Goal: Task Accomplishment & Management: Use online tool/utility

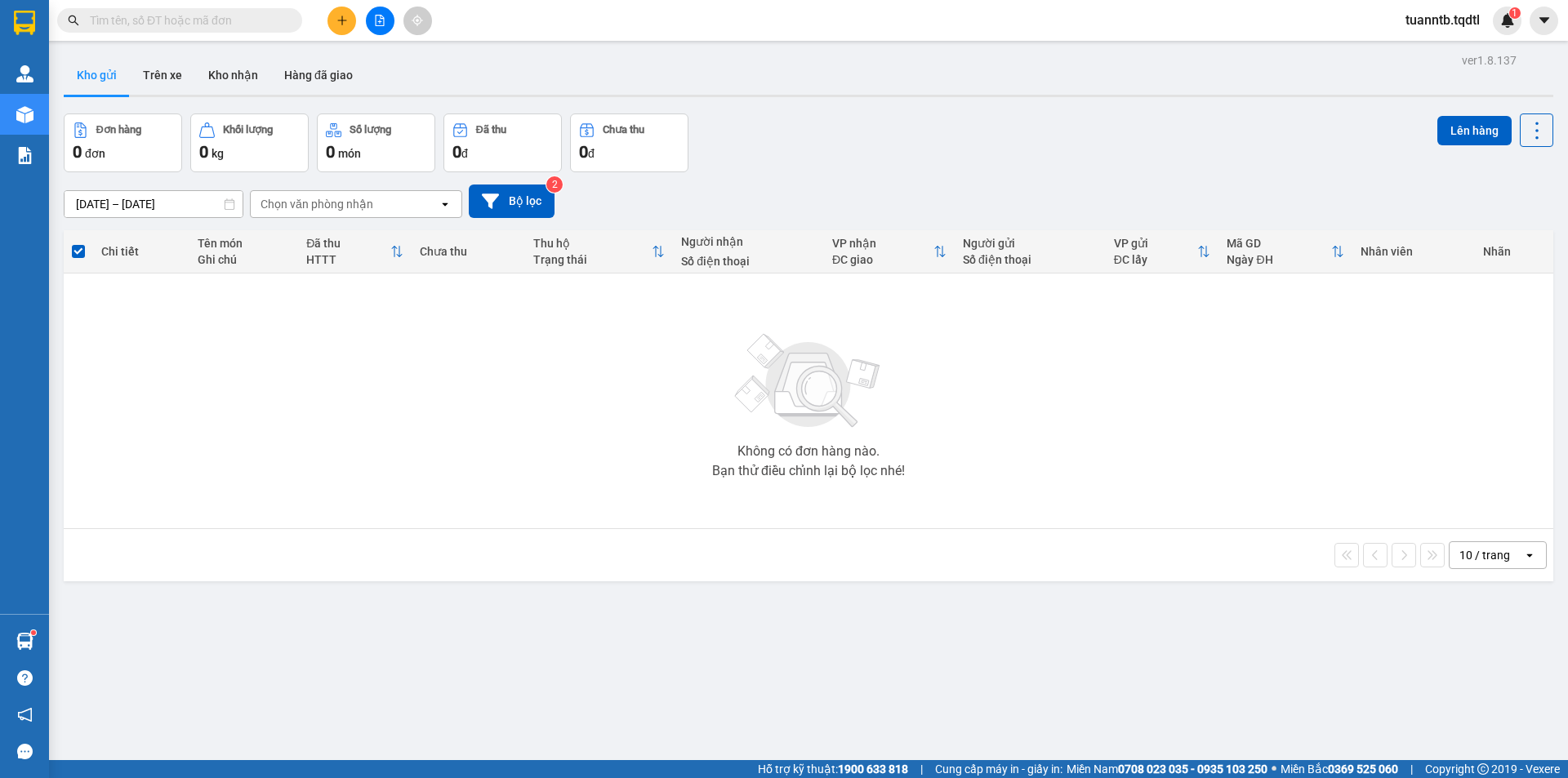
click at [379, 32] on button at bounding box center [379, 20] width 28 height 28
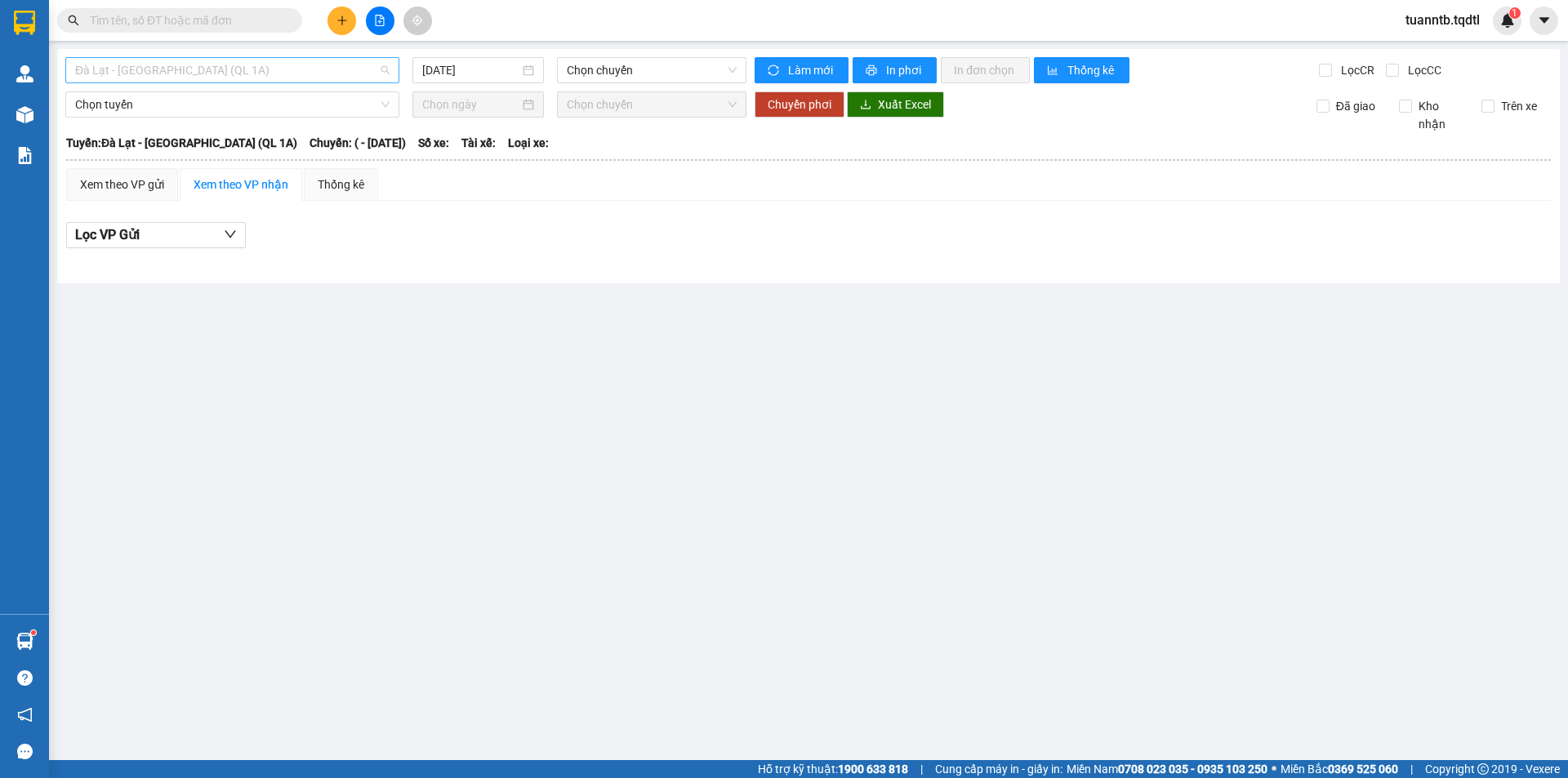
click at [296, 71] on span "Đà Lạt - [GEOGRAPHIC_DATA] (QL 1A)" at bounding box center [232, 70] width 314 height 25
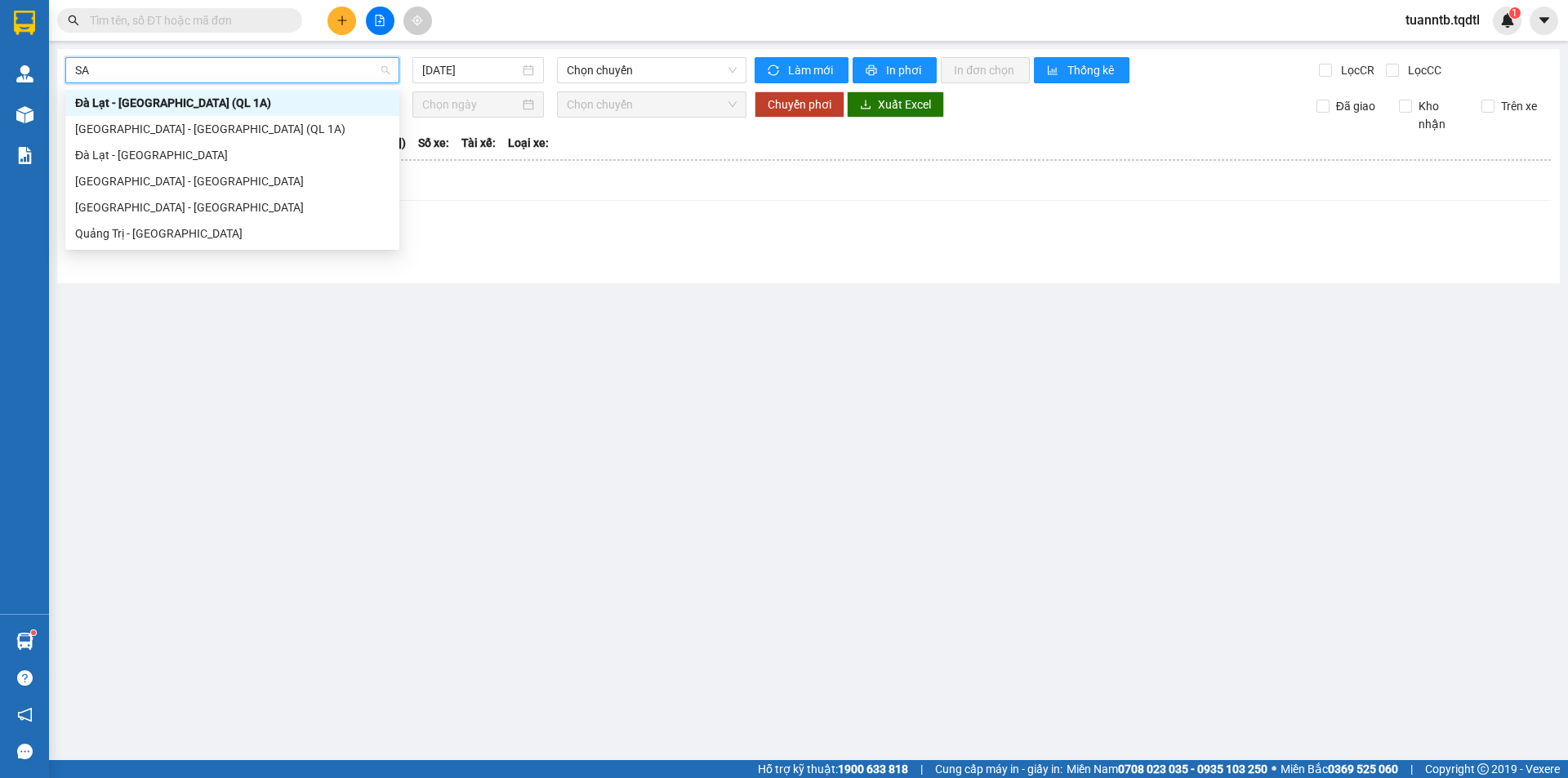
type input "SAI"
click at [122, 180] on div "[GEOGRAPHIC_DATA] - [GEOGRAPHIC_DATA]" at bounding box center [232, 181] width 314 height 18
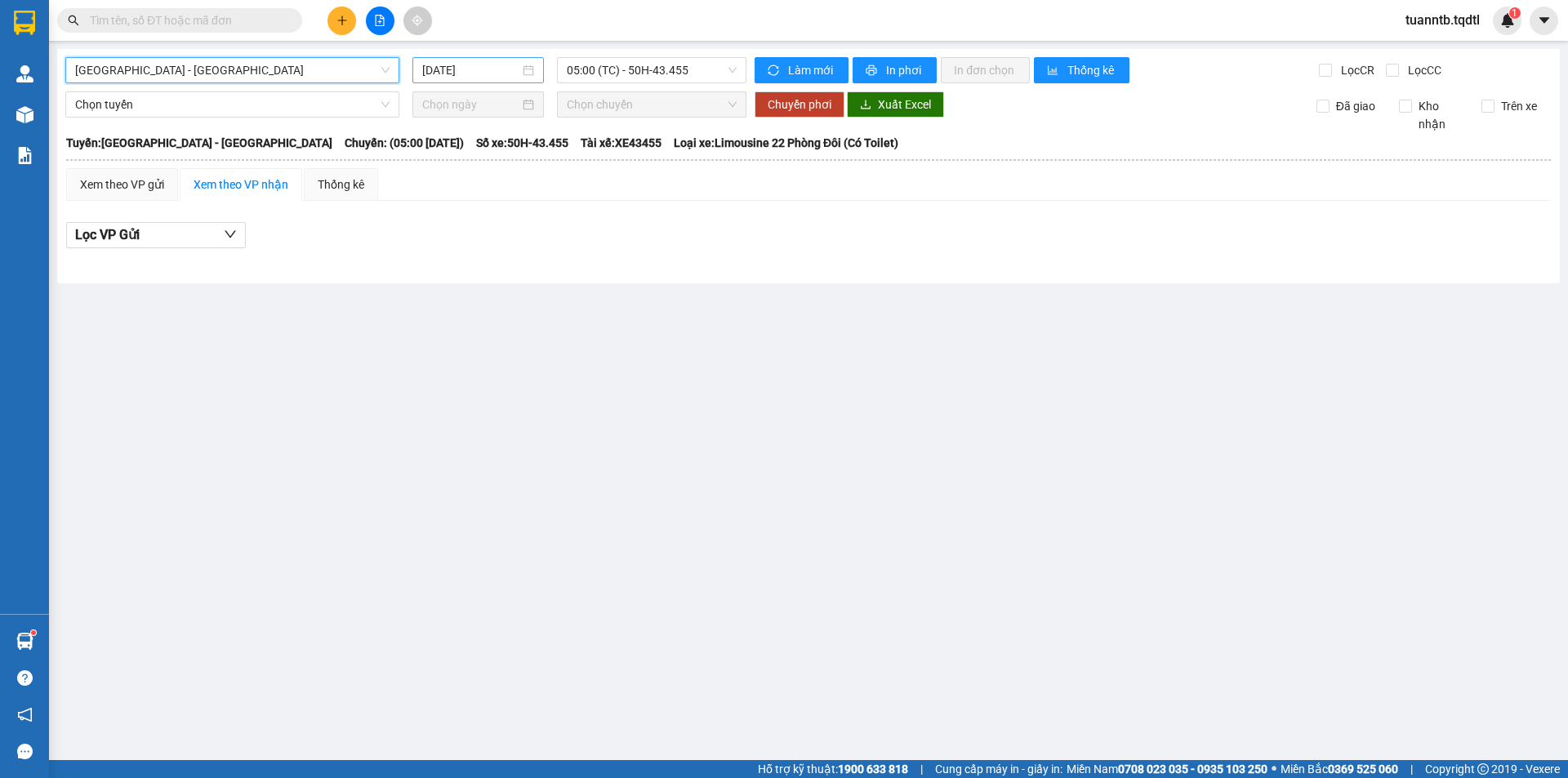
click at [494, 67] on input "[DATE]" at bounding box center [471, 70] width 97 height 18
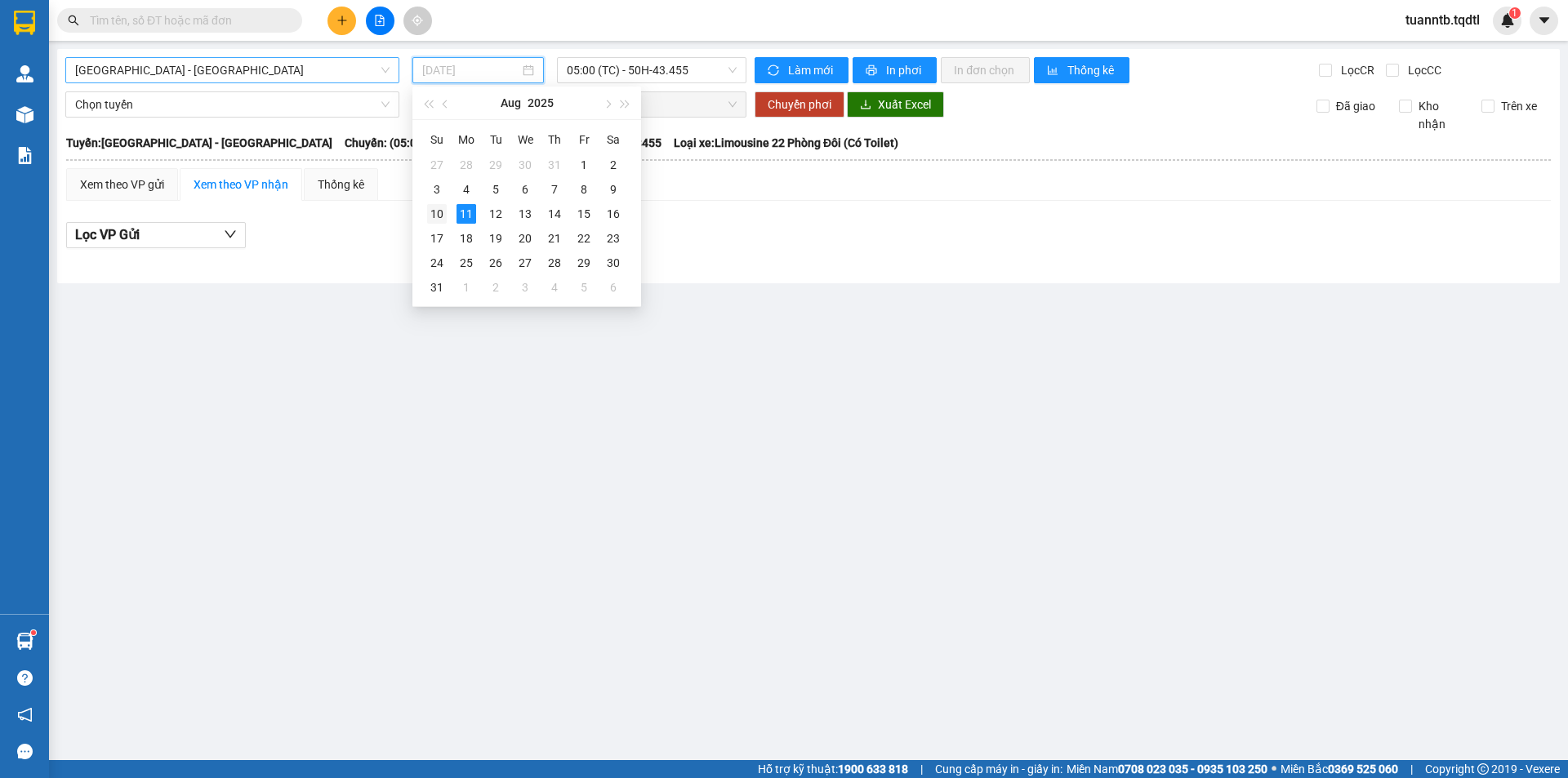
click at [440, 216] on div "10" at bounding box center [437, 214] width 20 height 20
type input "[DATE]"
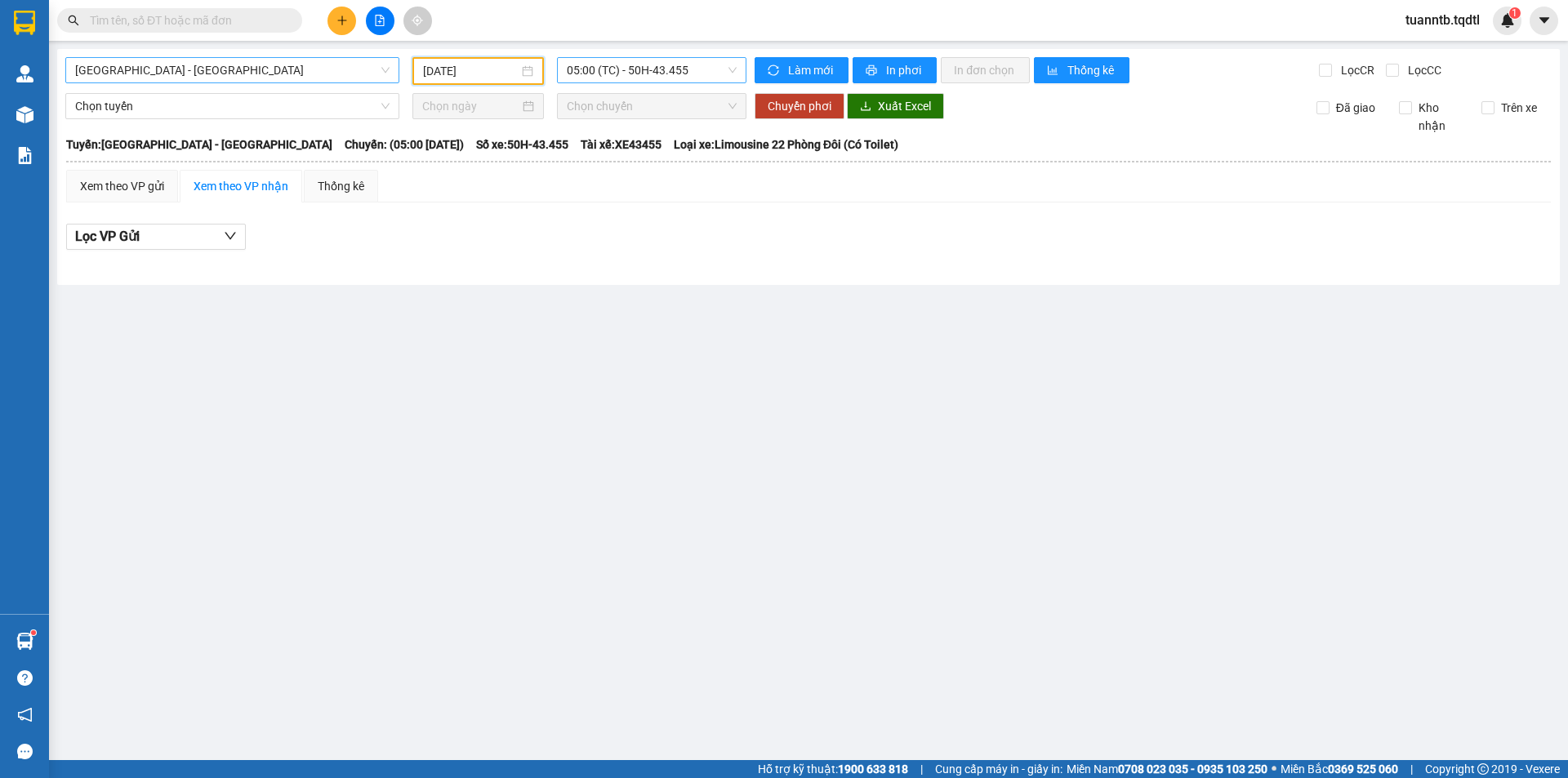
click at [618, 64] on span "05:00 (TC) - 50H-43.455" at bounding box center [651, 70] width 170 height 25
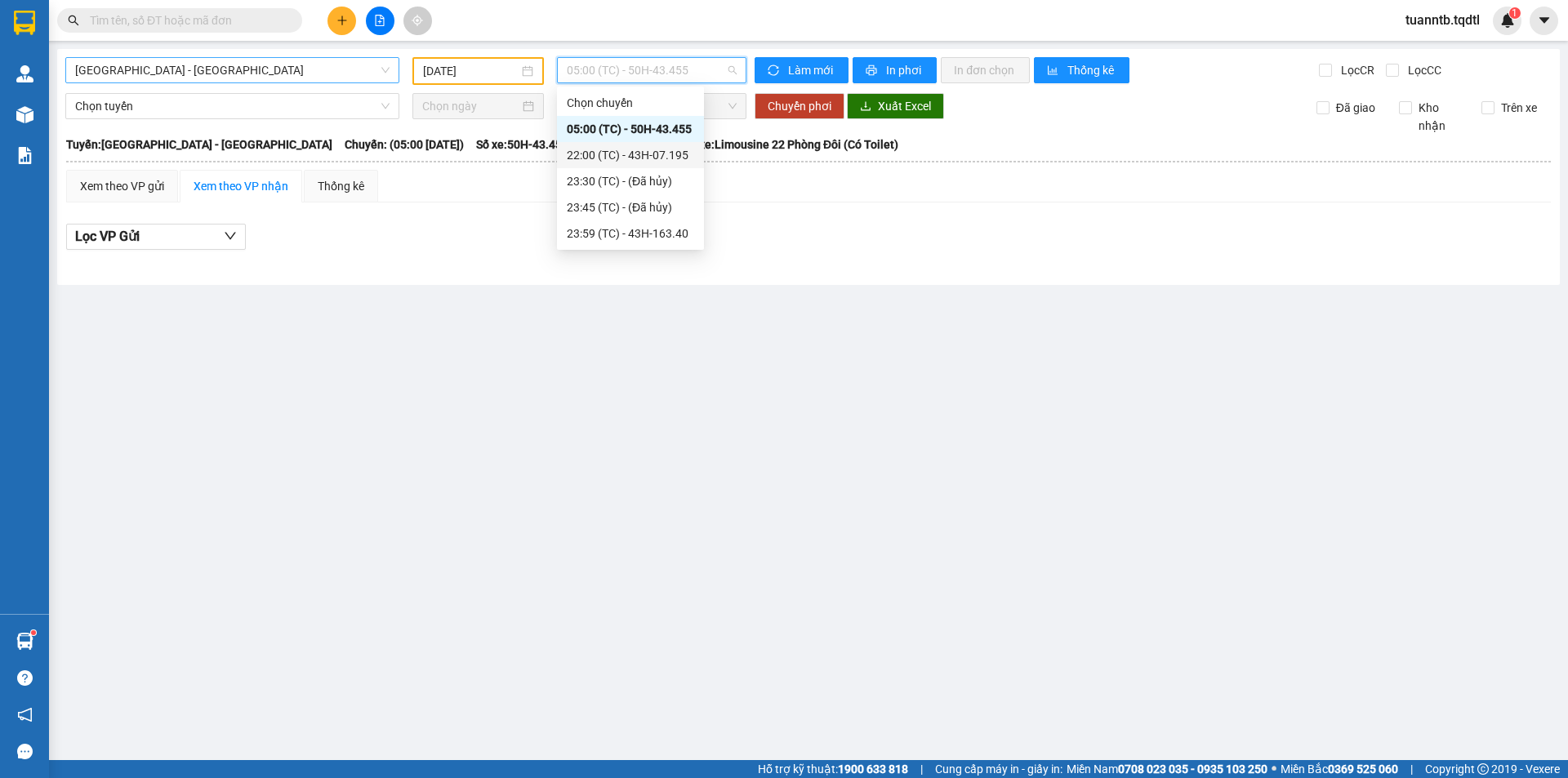
click at [655, 155] on div "22:00 (TC) - 43H-07.195" at bounding box center [630, 155] width 127 height 18
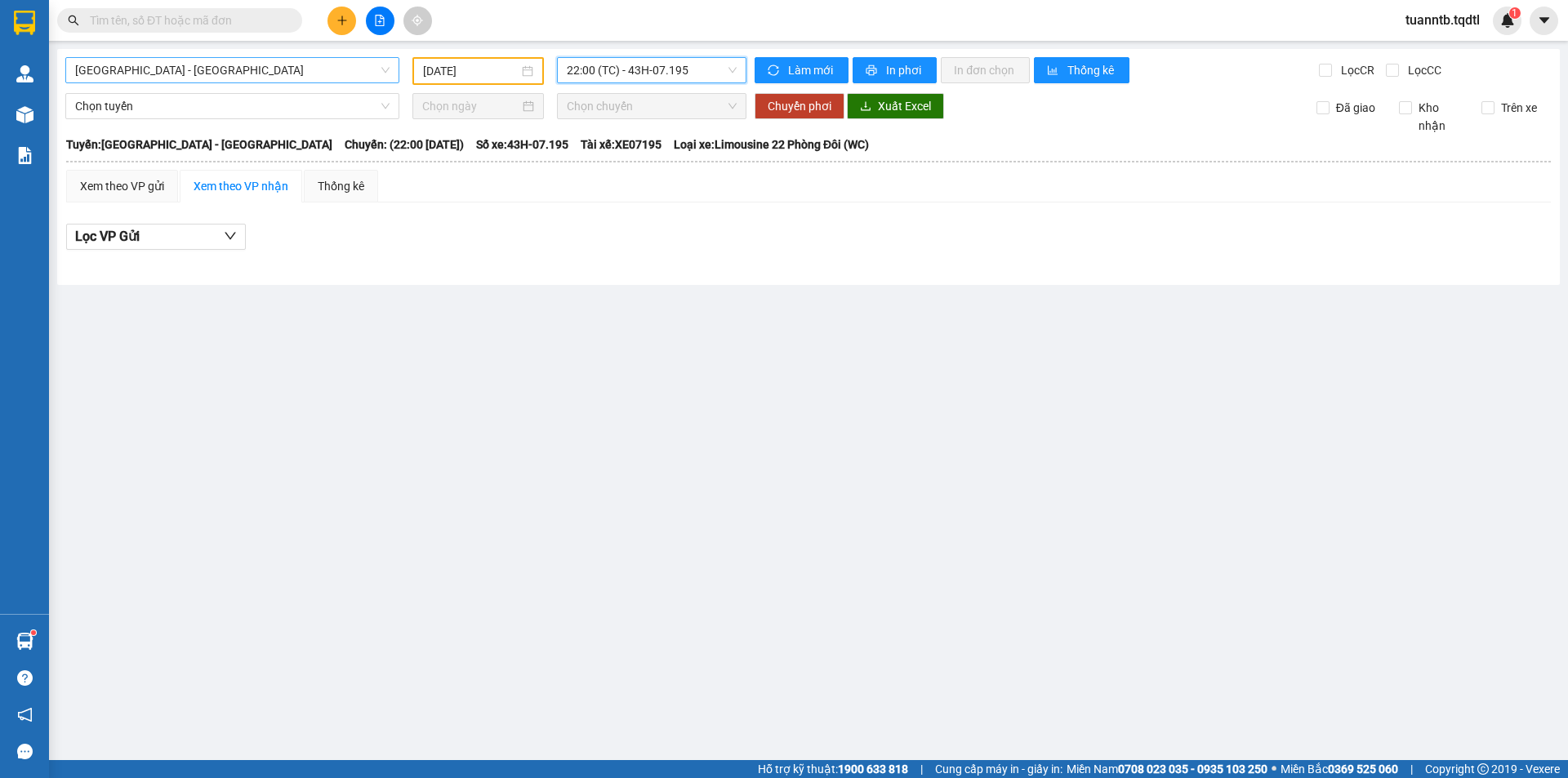
drag, startPoint x: 679, startPoint y: 74, endPoint x: 679, endPoint y: 178, distance: 104.0
click at [679, 76] on span "22:00 (TC) - 43H-07.195" at bounding box center [651, 70] width 170 height 25
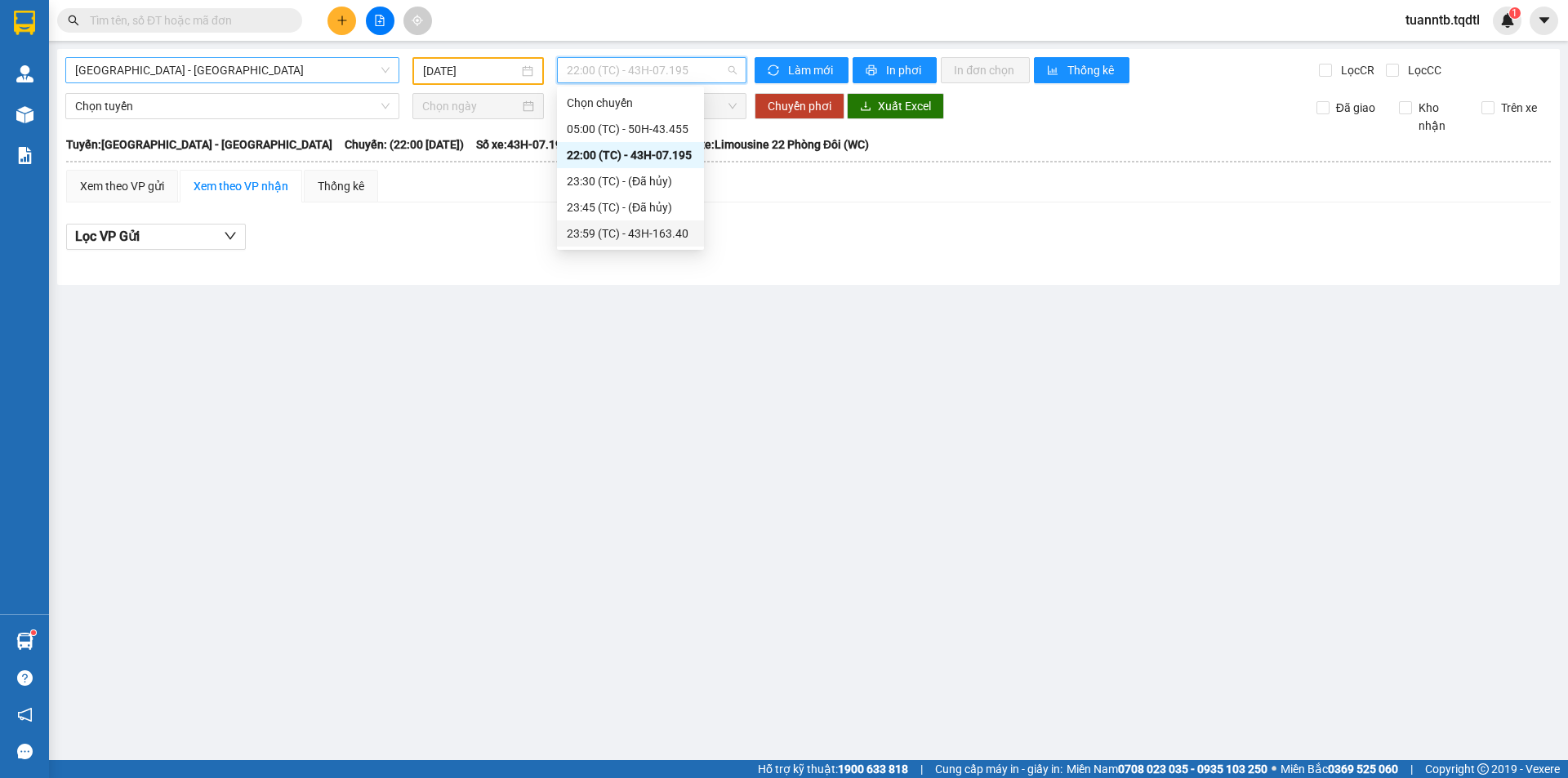
click at [678, 231] on div "23:59 (TC) - 43H-163.40" at bounding box center [630, 233] width 127 height 18
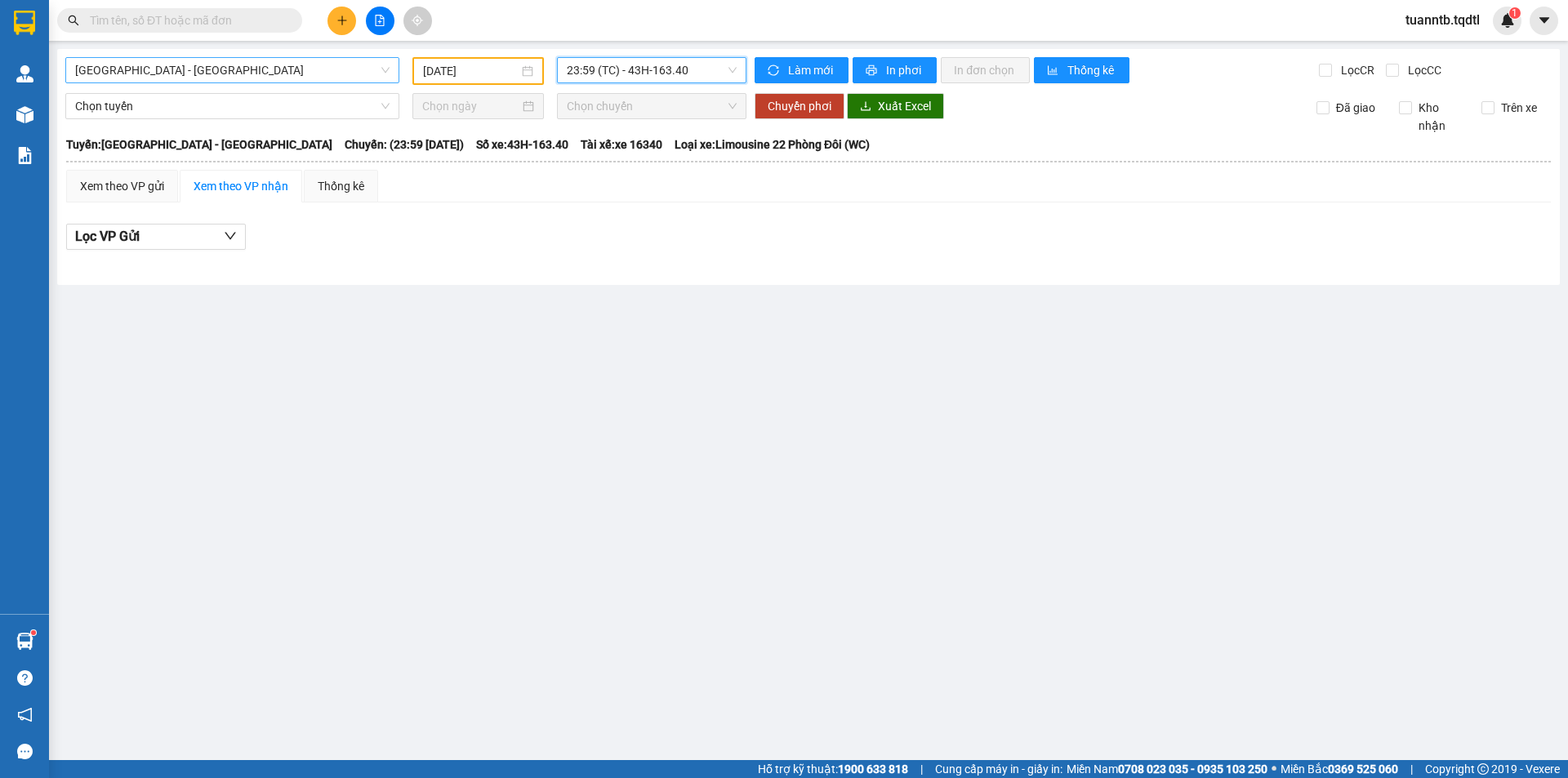
click at [183, 75] on span "[GEOGRAPHIC_DATA] - [GEOGRAPHIC_DATA]" at bounding box center [232, 70] width 314 height 25
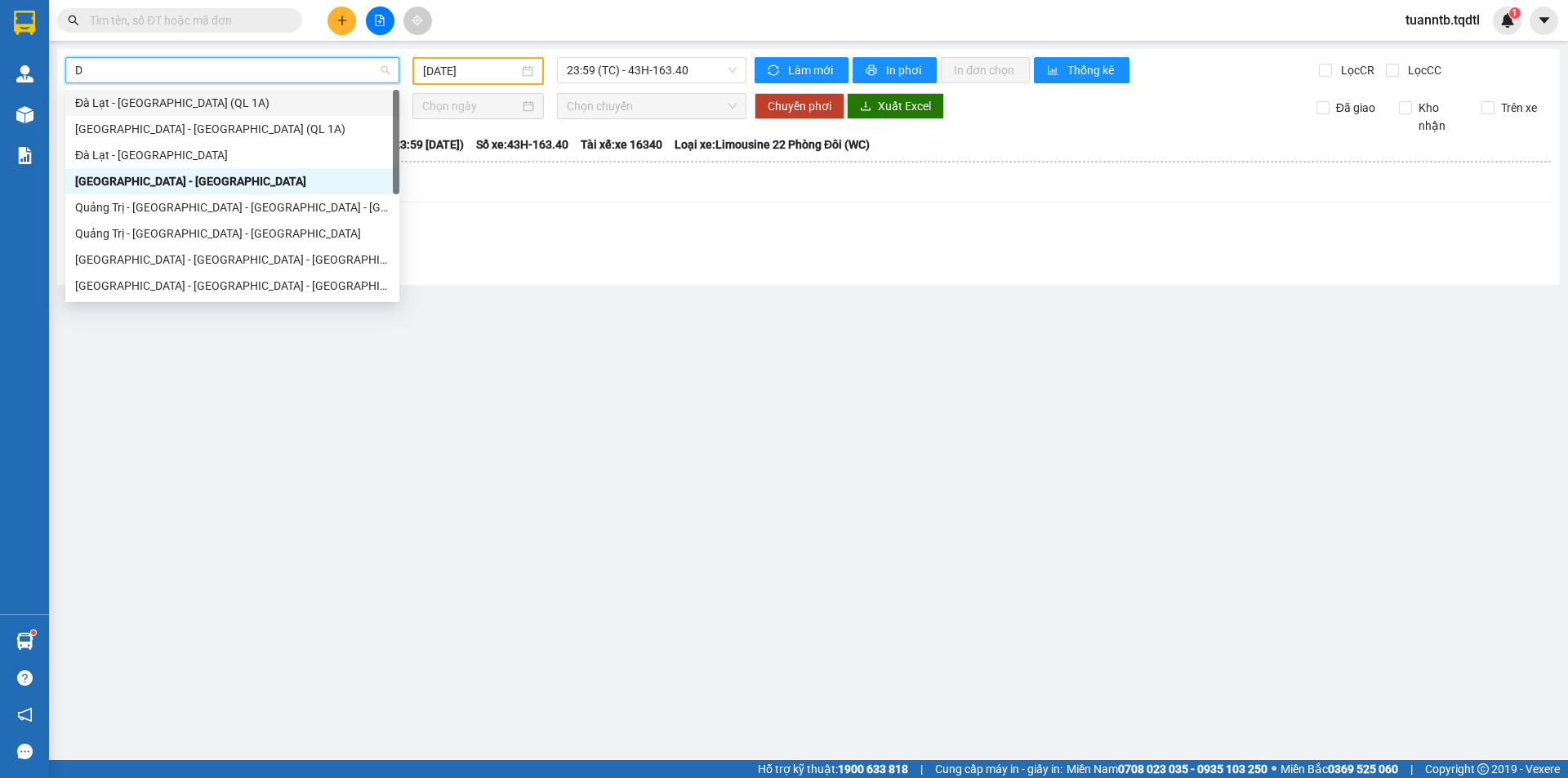
type input "DA"
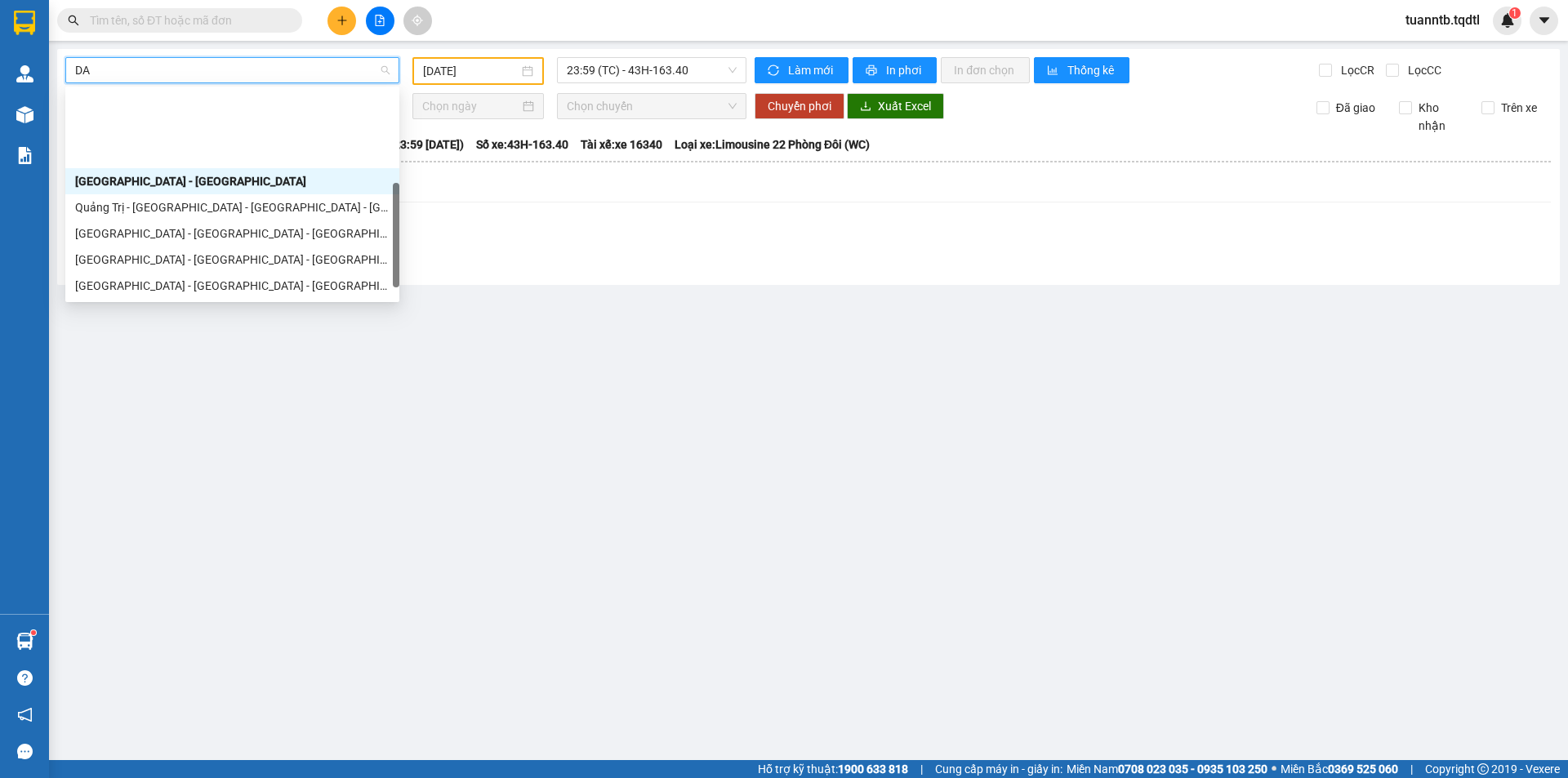
scroll to position [104, 0]
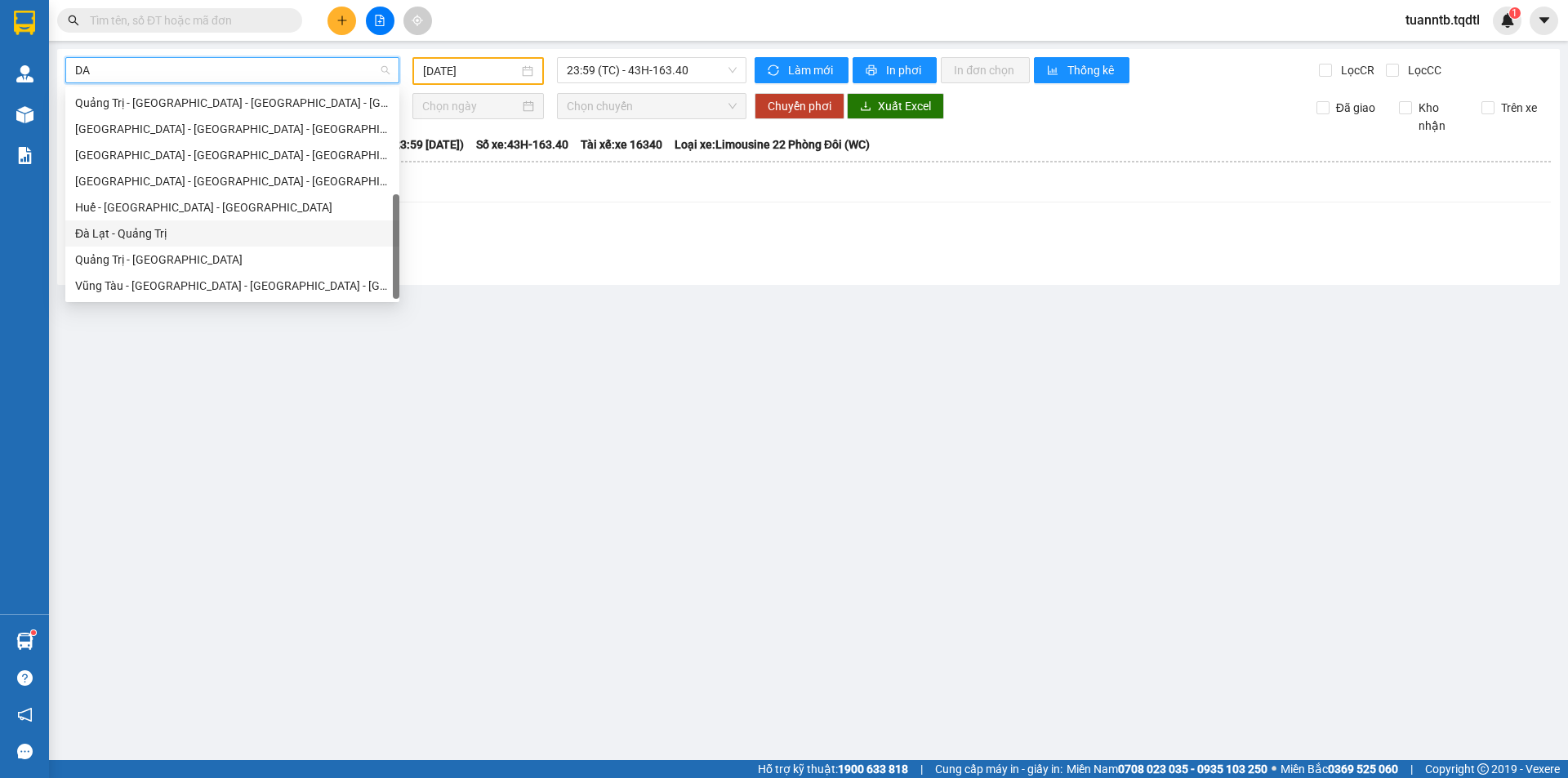
click at [138, 233] on div "Đà Lạt - Quảng Trị" at bounding box center [232, 233] width 314 height 18
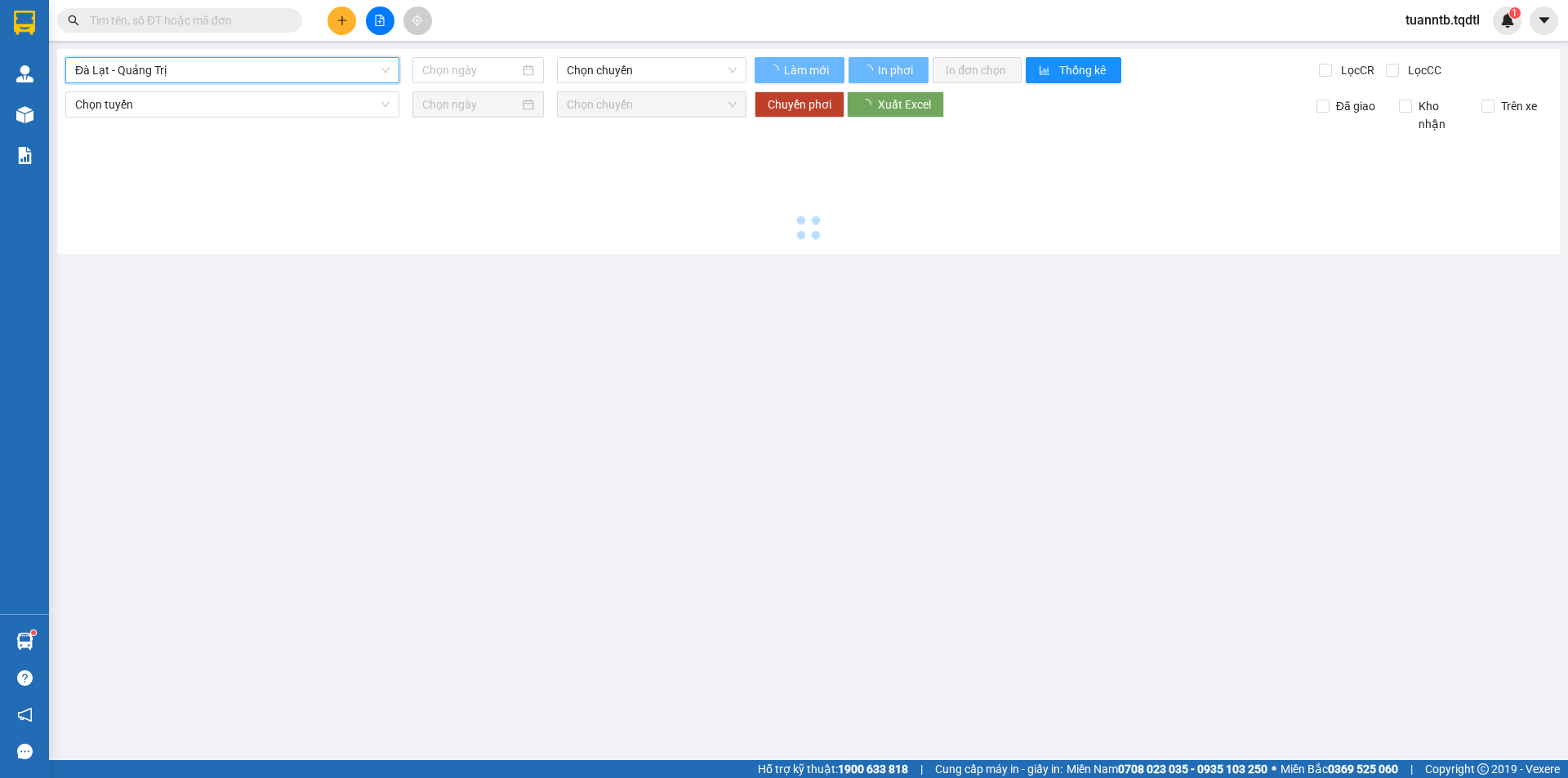
type input "[DATE]"
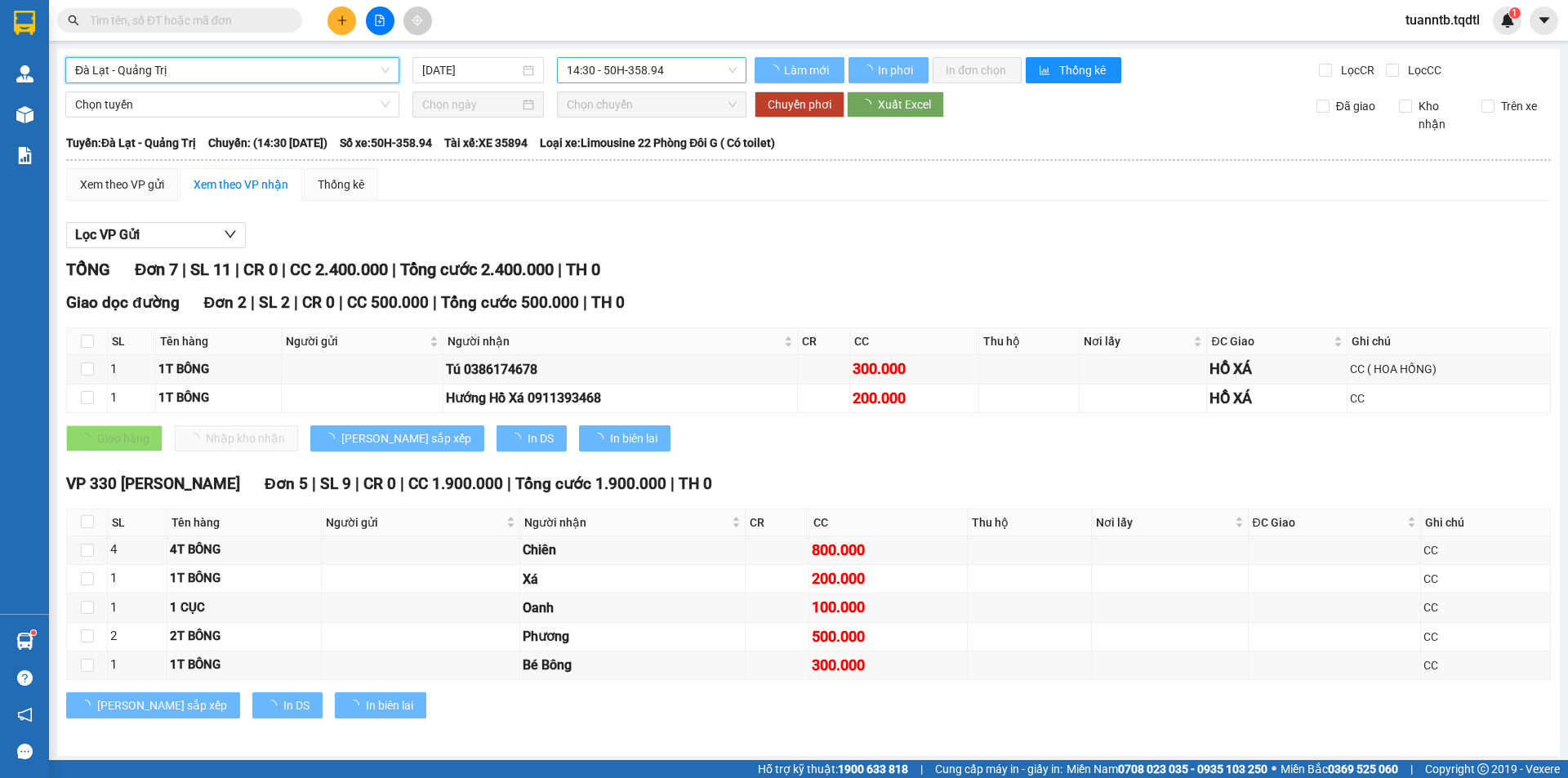
click at [596, 61] on span "14:30 - 50H-358.94" at bounding box center [651, 70] width 170 height 25
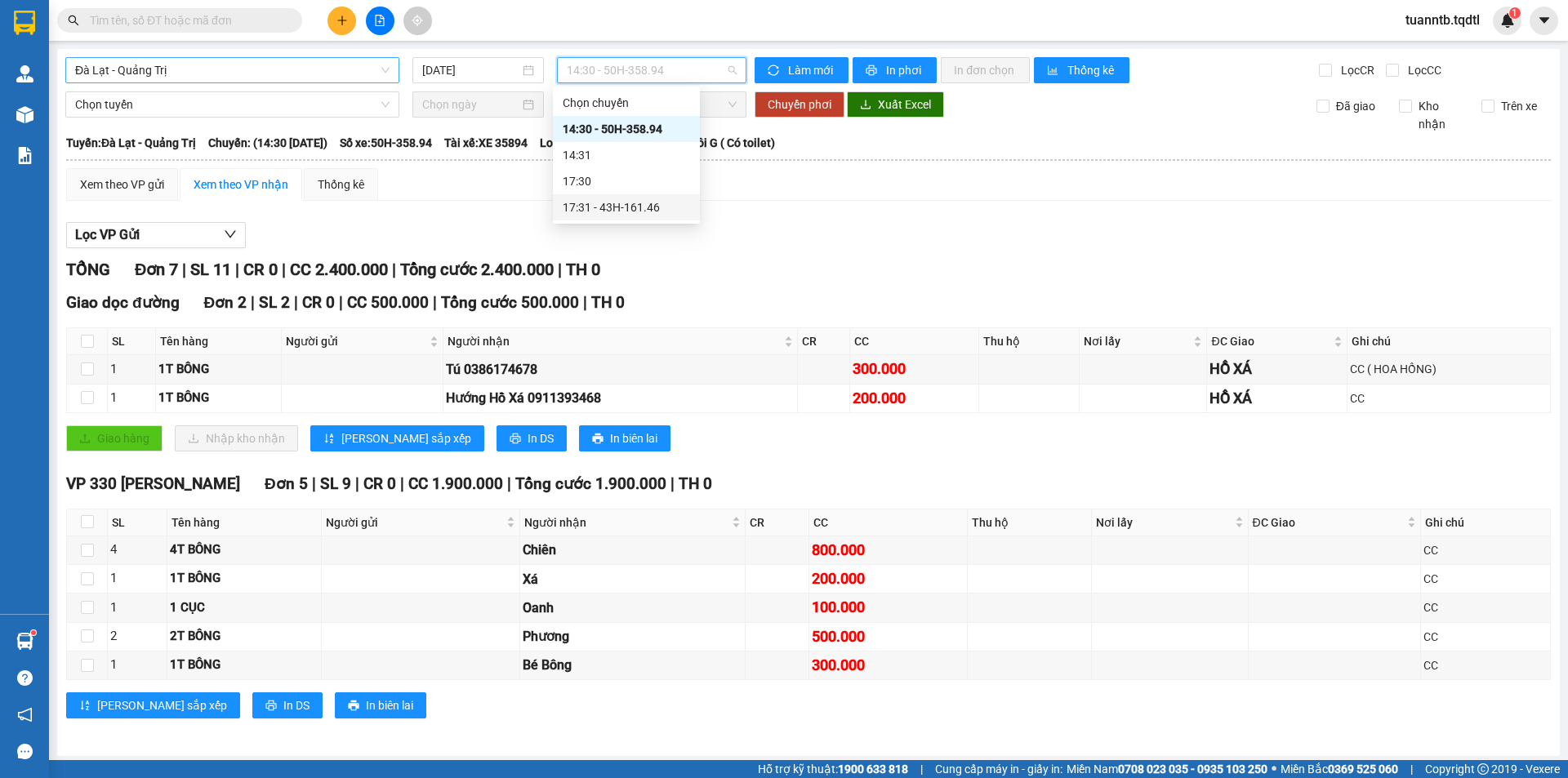
drag, startPoint x: 624, startPoint y: 211, endPoint x: 632, endPoint y: 206, distance: 9.4
click at [632, 206] on div "17:31 - 43H-161.46" at bounding box center [625, 207] width 127 height 18
